Goal: Task Accomplishment & Management: Manage account settings

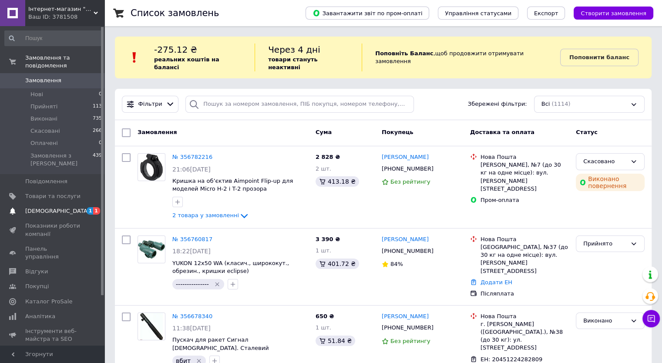
click at [46, 207] on span "[DEMOGRAPHIC_DATA]" at bounding box center [57, 211] width 64 height 8
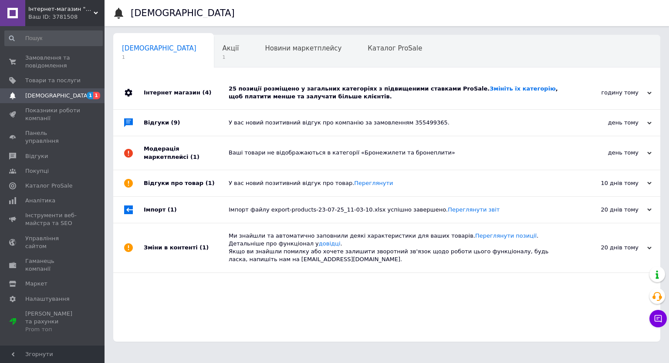
click at [264, 101] on div "25 позиції розміщено у загальних категоріях з підвищеними ставками ProSale. Змі…" at bounding box center [397, 92] width 336 height 33
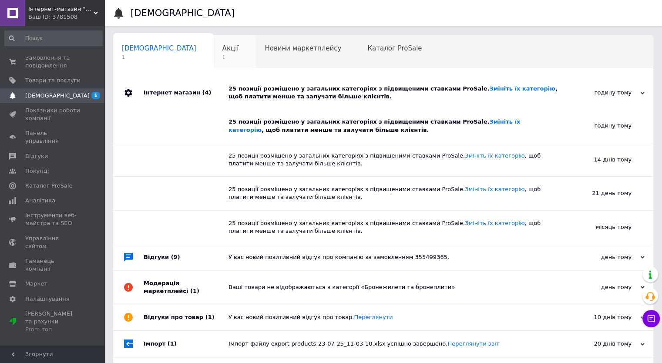
click at [223, 47] on span "Акції" at bounding box center [231, 48] width 17 height 8
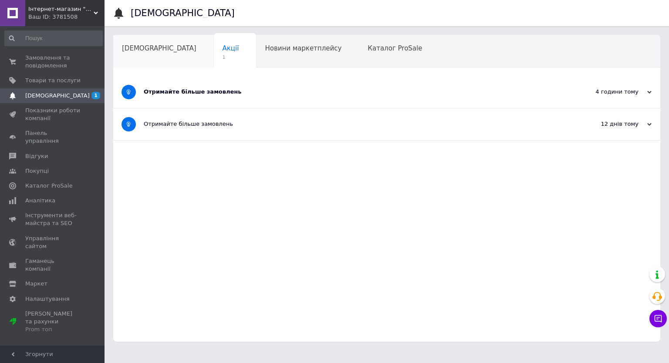
click at [144, 51] on span "[DEMOGRAPHIC_DATA]" at bounding box center [159, 48] width 74 height 8
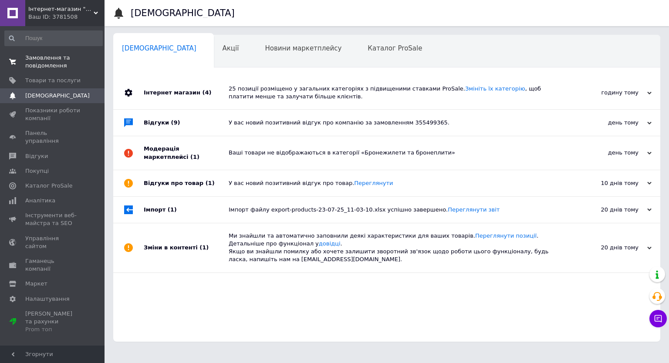
click at [67, 57] on span "Замовлення та повідомлення" at bounding box center [52, 62] width 55 height 16
